Goal: Task Accomplishment & Management: Manage account settings

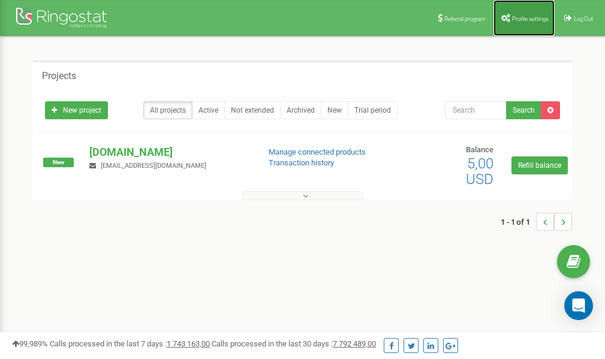
click at [517, 19] on span "Profile settings" at bounding box center [530, 19] width 37 height 7
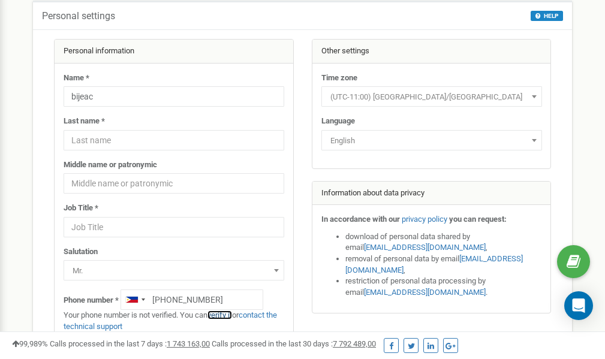
click at [232, 315] on link "verify it" at bounding box center [220, 315] width 25 height 9
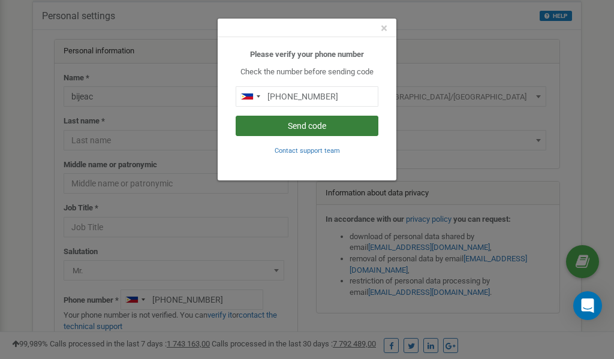
click at [327, 127] on button "Send code" at bounding box center [307, 126] width 143 height 20
